Goal: Task Accomplishment & Management: Complete application form

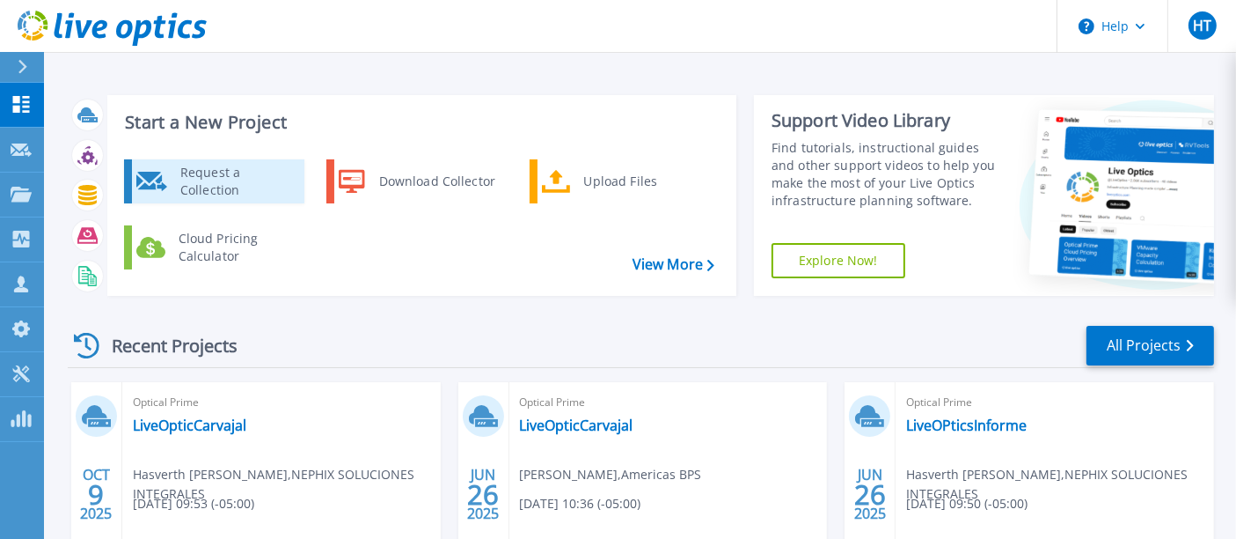
click at [224, 168] on div "Request a Collection" at bounding box center [236, 181] width 128 height 35
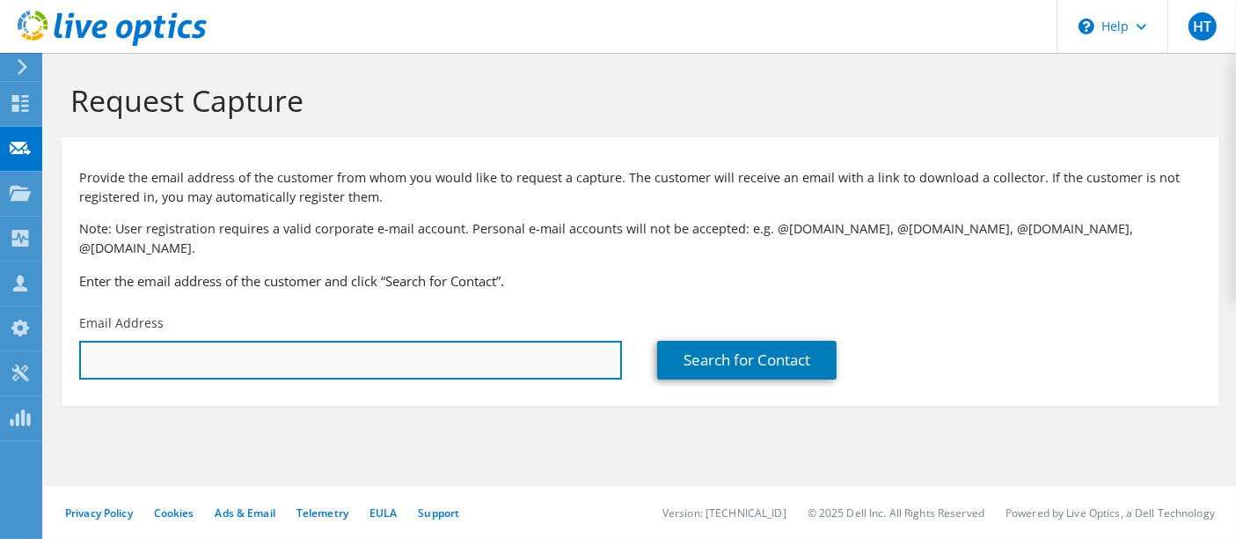
click at [206, 353] on input "text" at bounding box center [350, 360] width 543 height 39
type input "pedro.vargasc@americasbps.com"
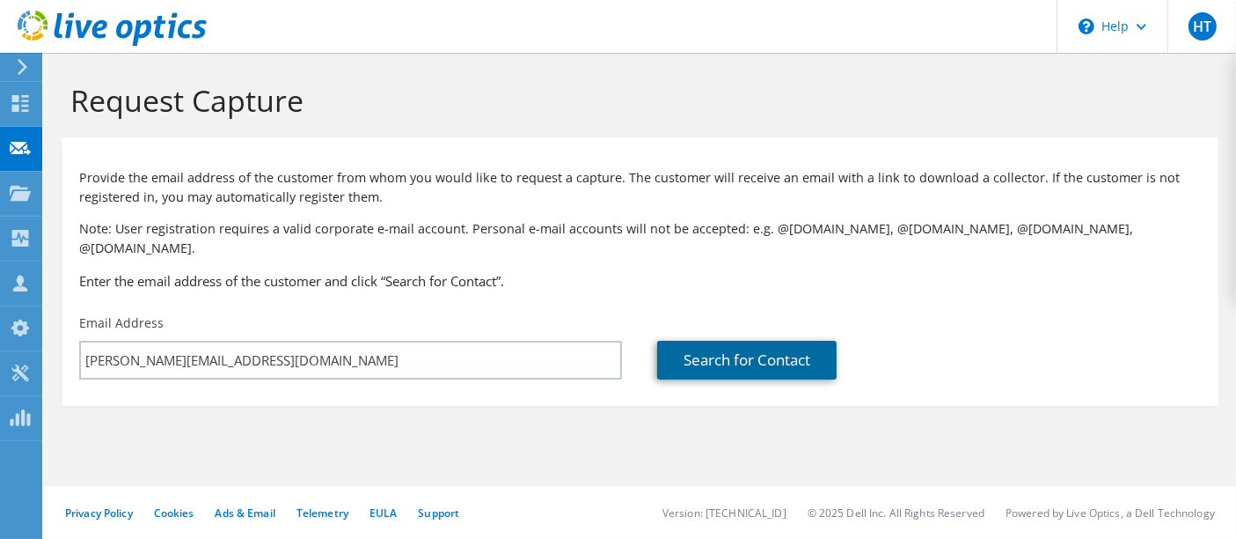
click at [776, 346] on link "Search for Contact" at bounding box center [747, 360] width 180 height 39
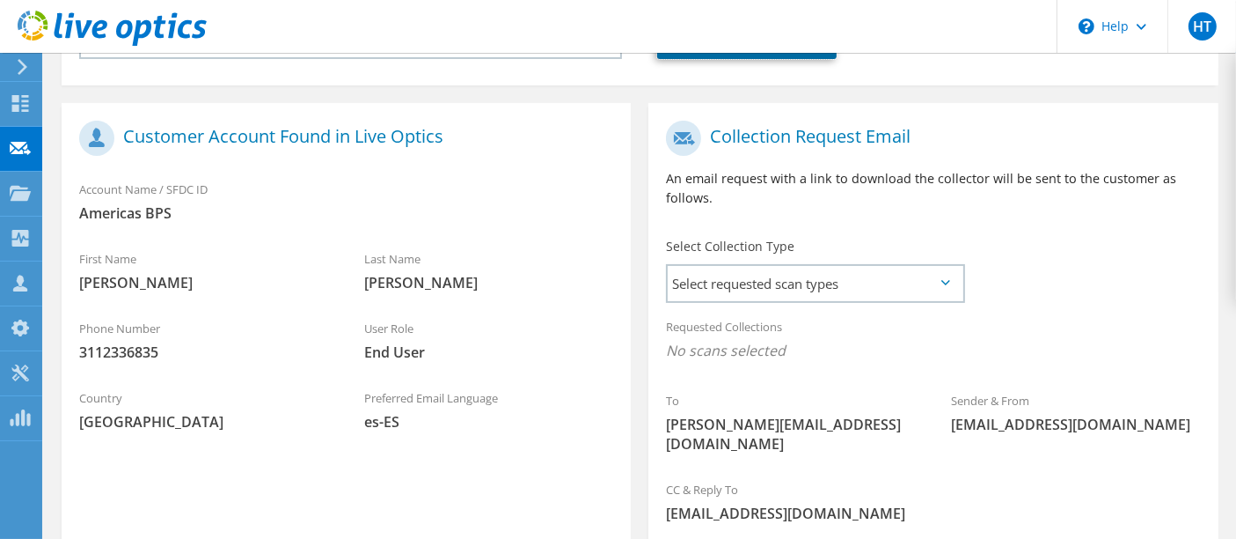
scroll to position [321, 0]
click at [811, 266] on span "Select requested scan types" at bounding box center [815, 282] width 294 height 35
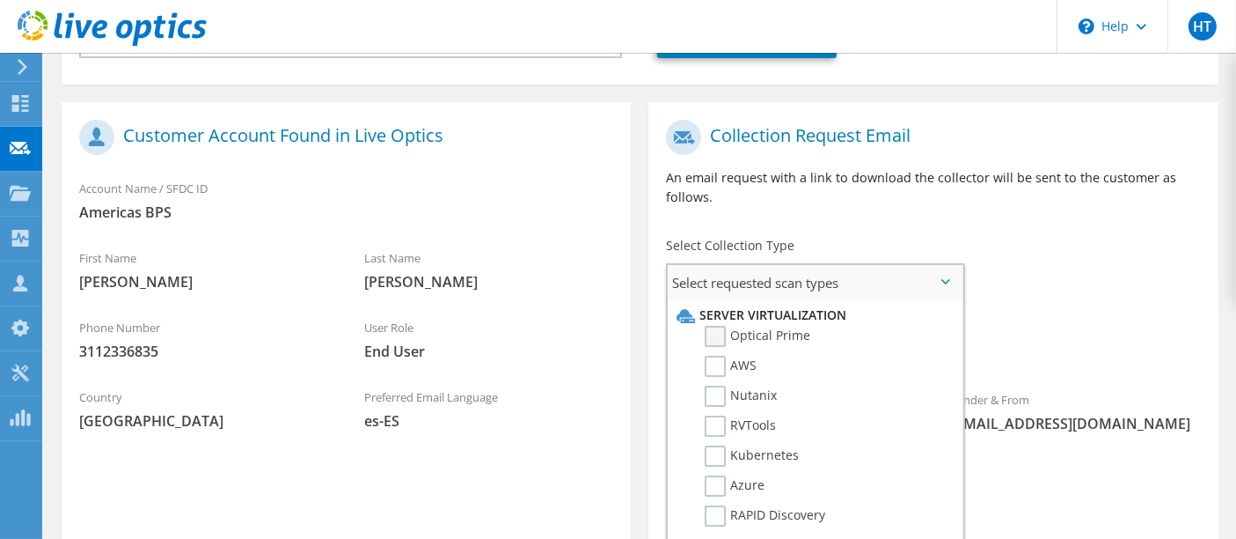
click at [711, 326] on label "Optical Prime" at bounding box center [758, 336] width 106 height 21
click at [0, 0] on input "Optical Prime" at bounding box center [0, 0] width 0 height 0
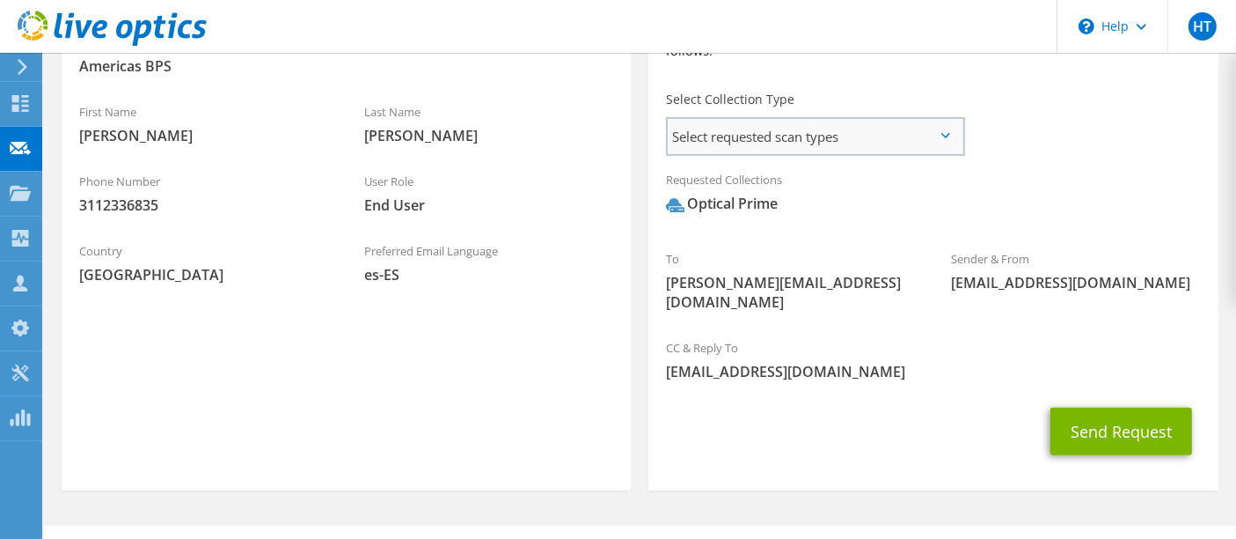
click at [950, 119] on span "Select requested scan types" at bounding box center [815, 136] width 294 height 35
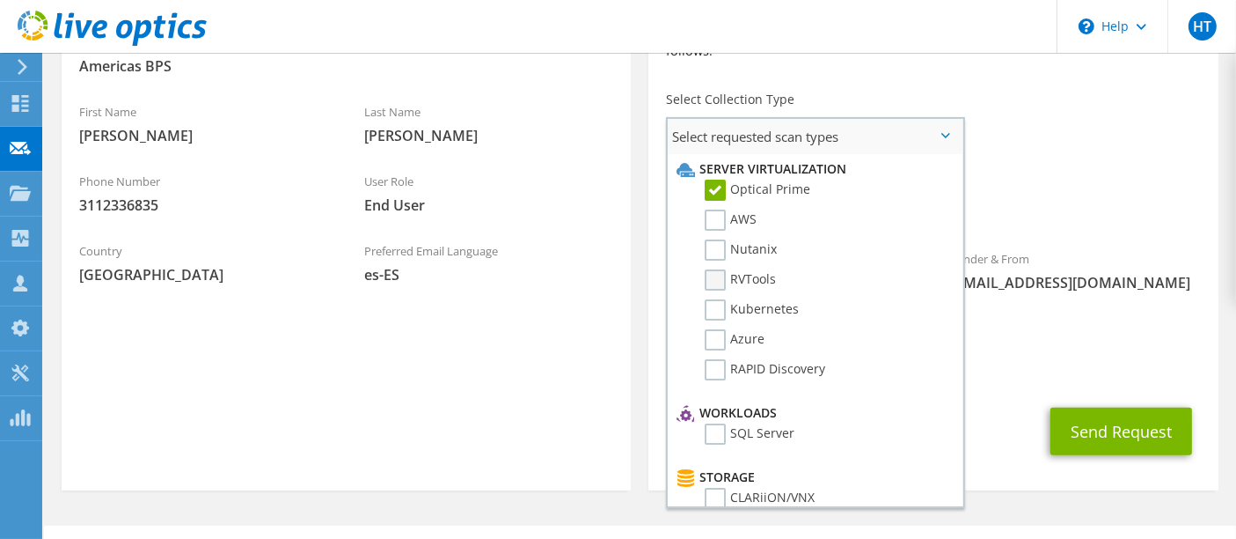
click at [718, 269] on label "RVTools" at bounding box center [740, 279] width 71 height 21
click at [0, 0] on input "RVTools" at bounding box center [0, 0] width 0 height 0
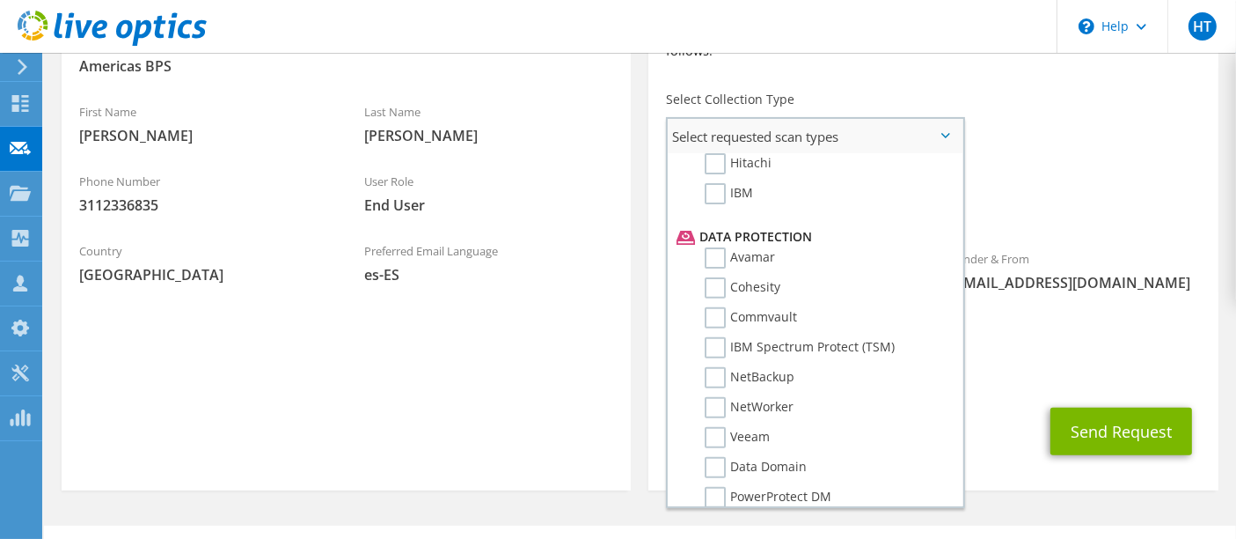
scroll to position [804, 0]
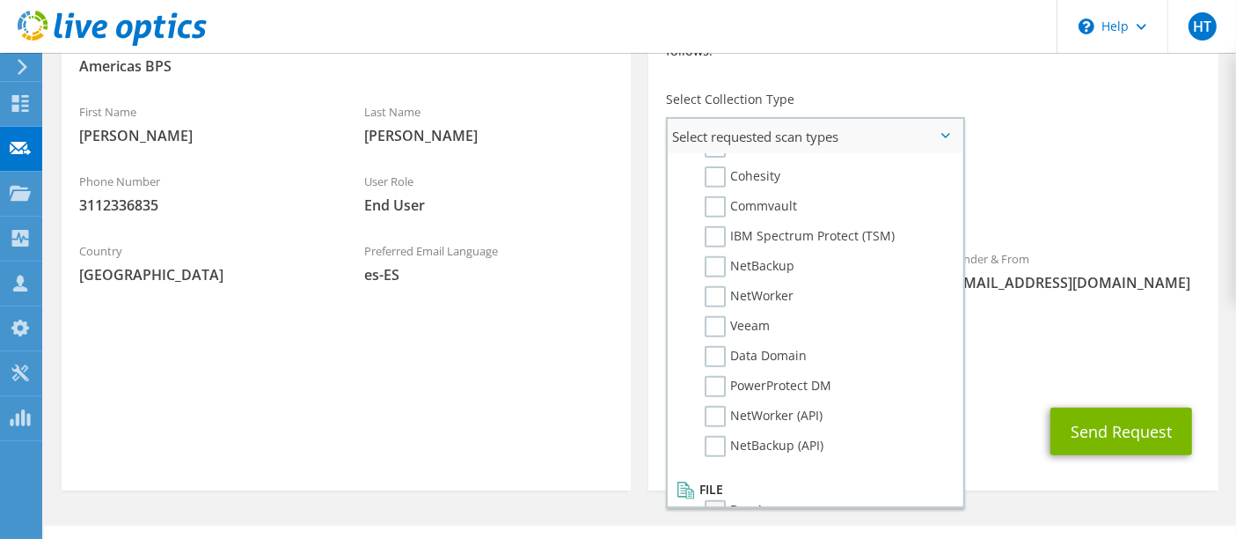
click at [717, 500] on label "Dossier" at bounding box center [740, 510] width 70 height 21
click at [0, 0] on input "Dossier" at bounding box center [0, 0] width 0 height 0
click at [1171, 285] on div "Sender & From liveoptics@liveoptics.com" at bounding box center [1076, 275] width 285 height 70
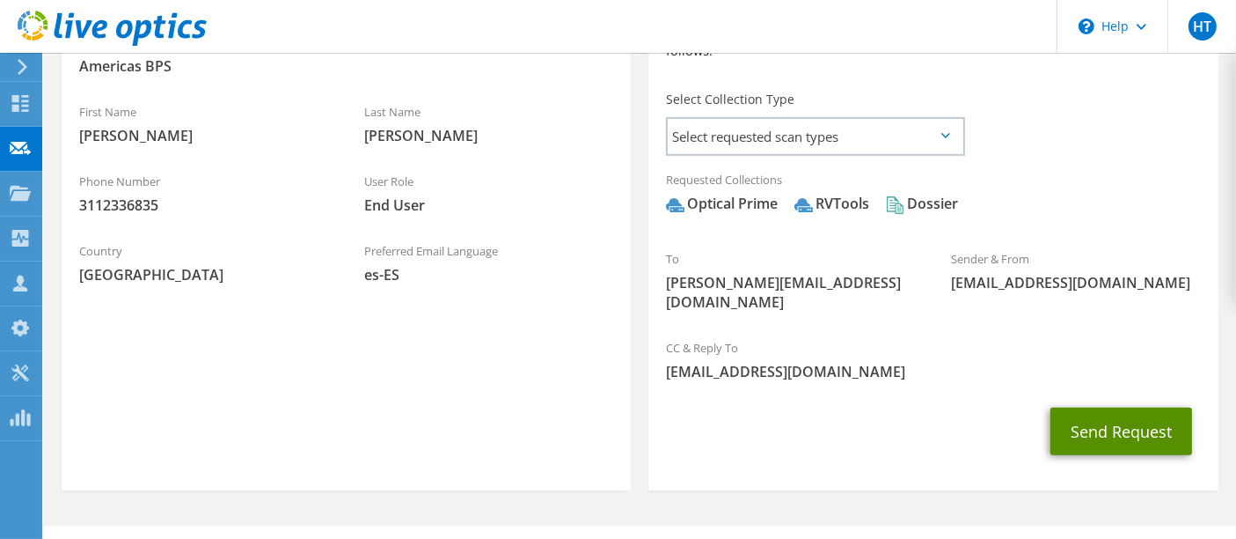
click at [1115, 407] on button "Send Request" at bounding box center [1122, 431] width 142 height 48
